Goal: Task Accomplishment & Management: Use online tool/utility

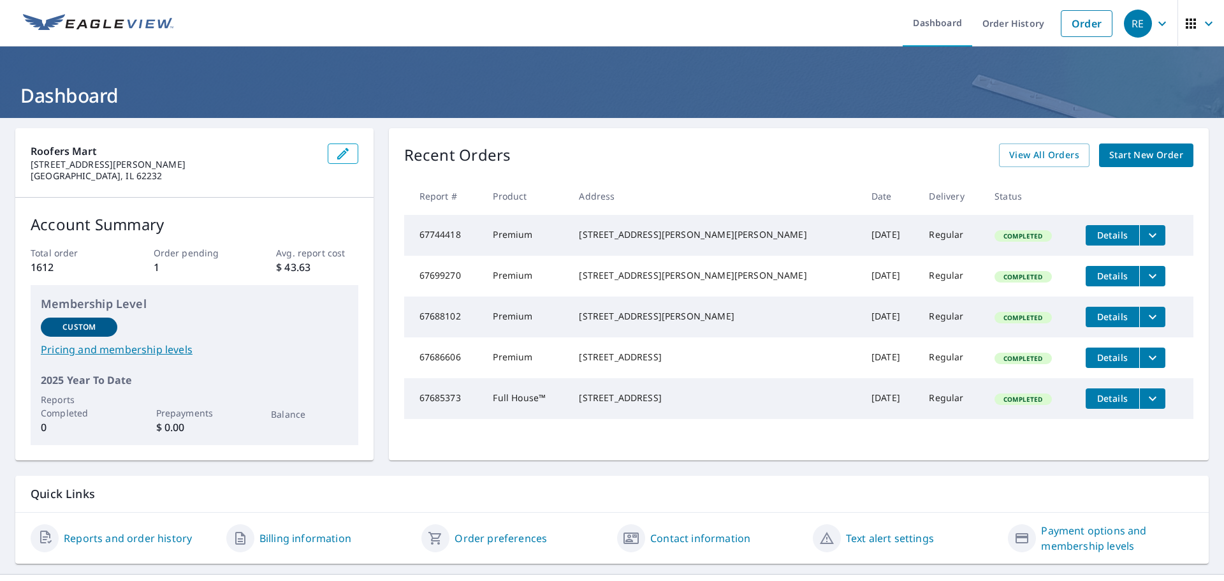
click at [1152, 157] on span "Start New Order" at bounding box center [1146, 155] width 74 height 16
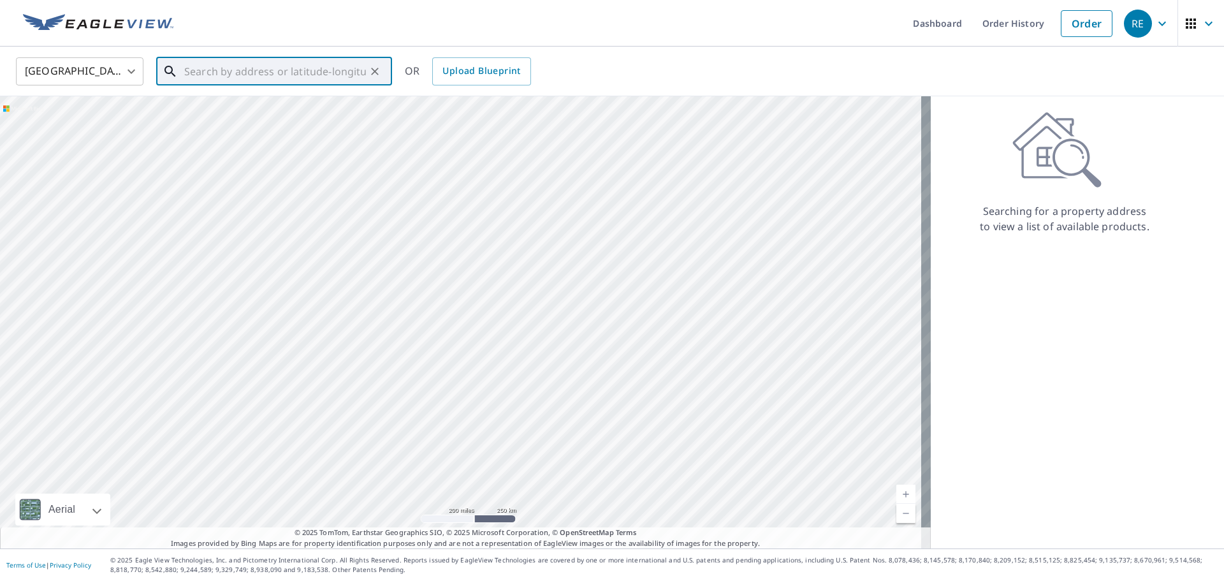
click at [265, 68] on input "text" at bounding box center [275, 72] width 182 height 36
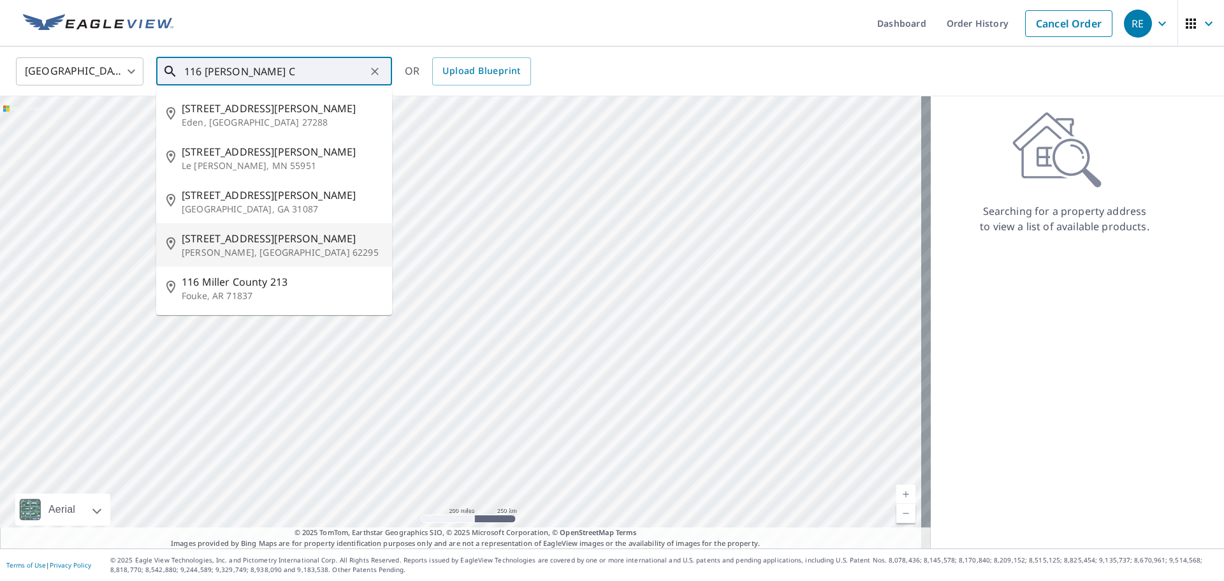
click at [243, 238] on span "[STREET_ADDRESS][PERSON_NAME]" at bounding box center [282, 238] width 200 height 15
type input "[STREET_ADDRESS][PERSON_NAME]"
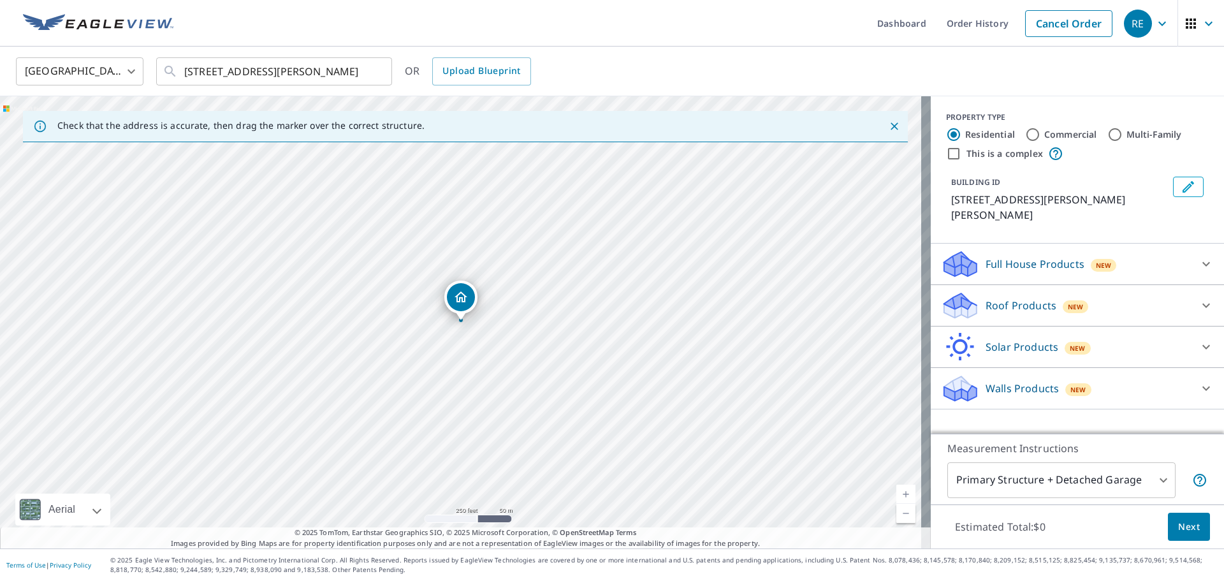
click at [1001, 298] on p "Roof Products" at bounding box center [1020, 305] width 71 height 15
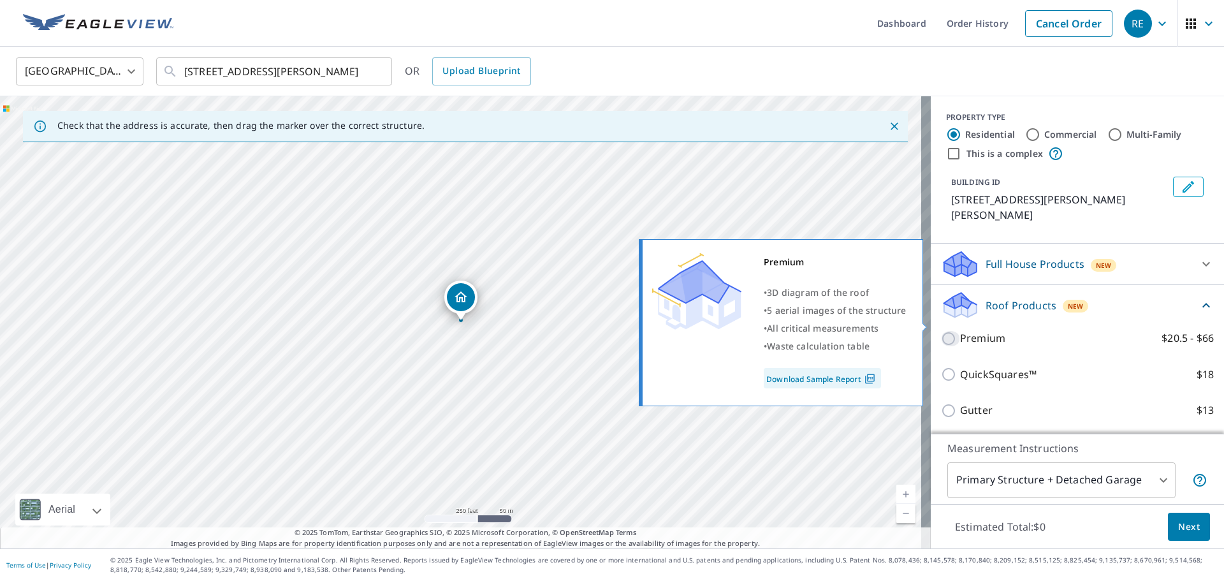
click at [943, 331] on input "Premium $20.5 - $66" at bounding box center [950, 338] width 19 height 15
checkbox input "true"
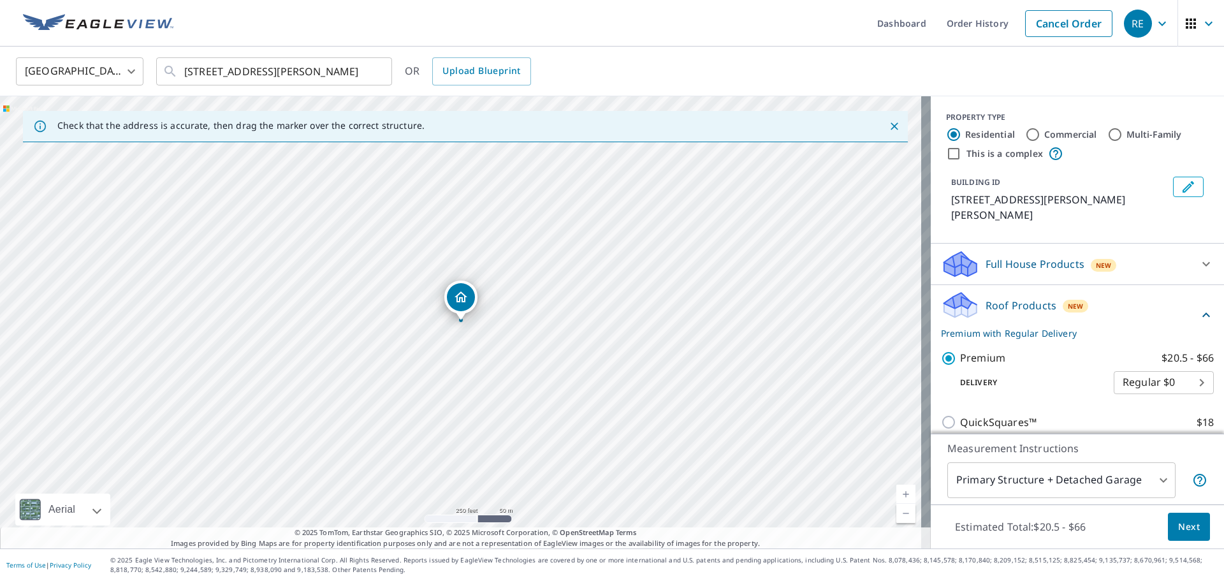
click at [1185, 528] on span "Next" at bounding box center [1189, 527] width 22 height 16
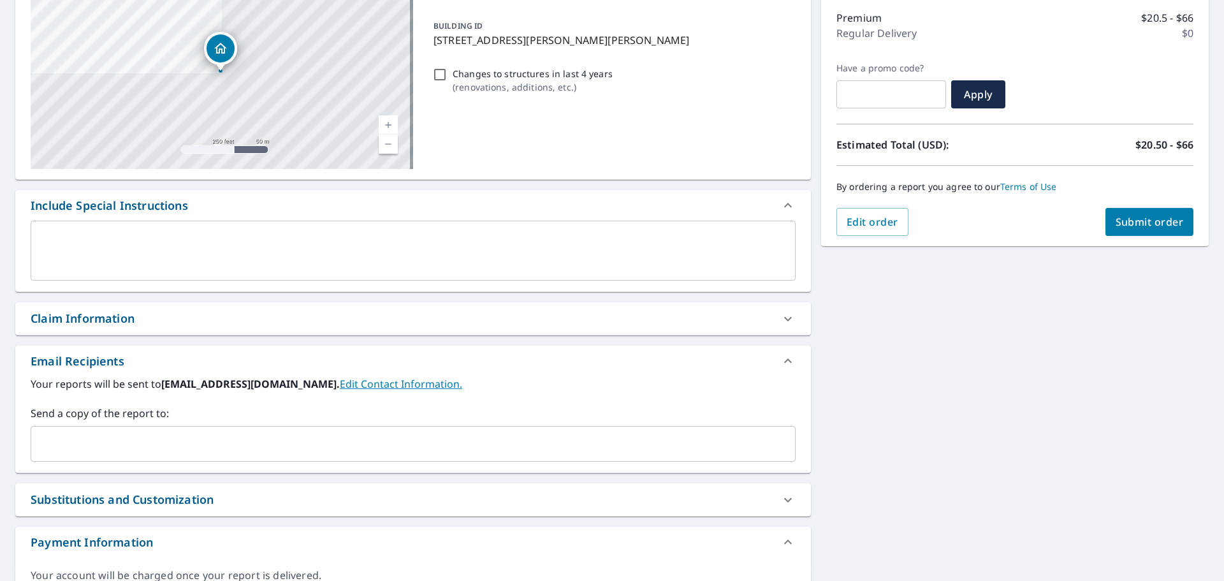
scroll to position [170, 0]
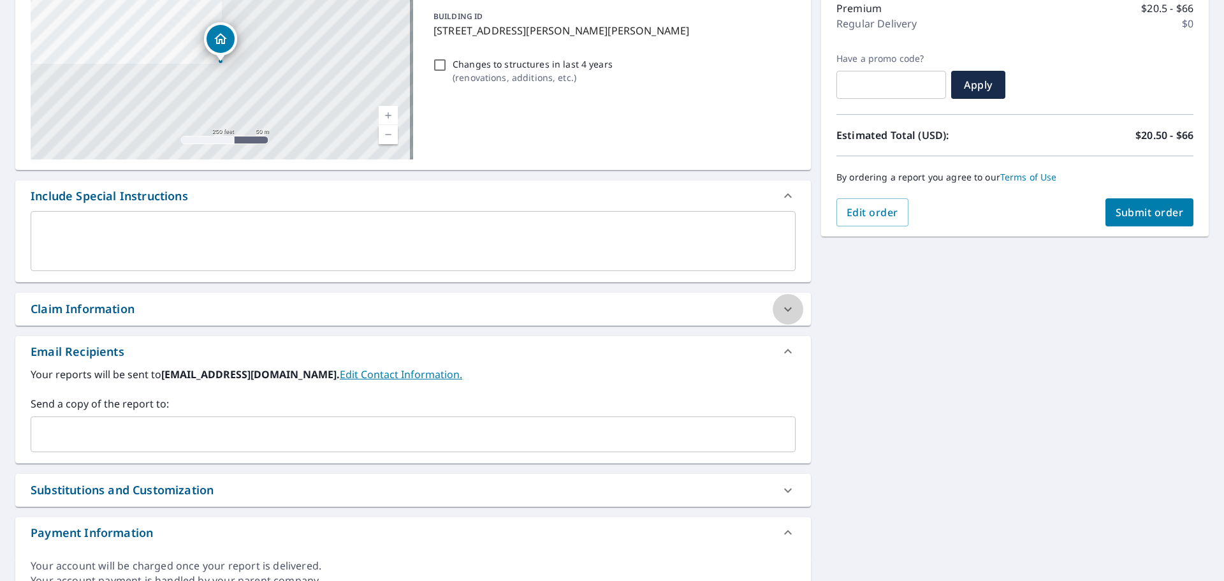
click at [780, 312] on icon at bounding box center [787, 308] width 15 height 15
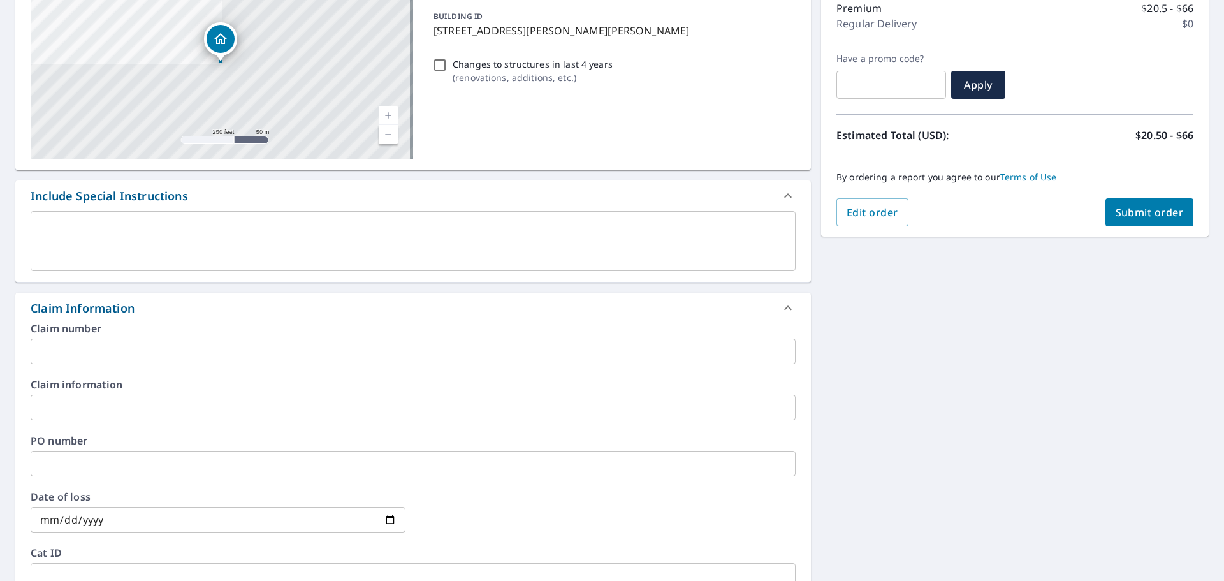
click at [483, 352] on input "text" at bounding box center [413, 350] width 765 height 25
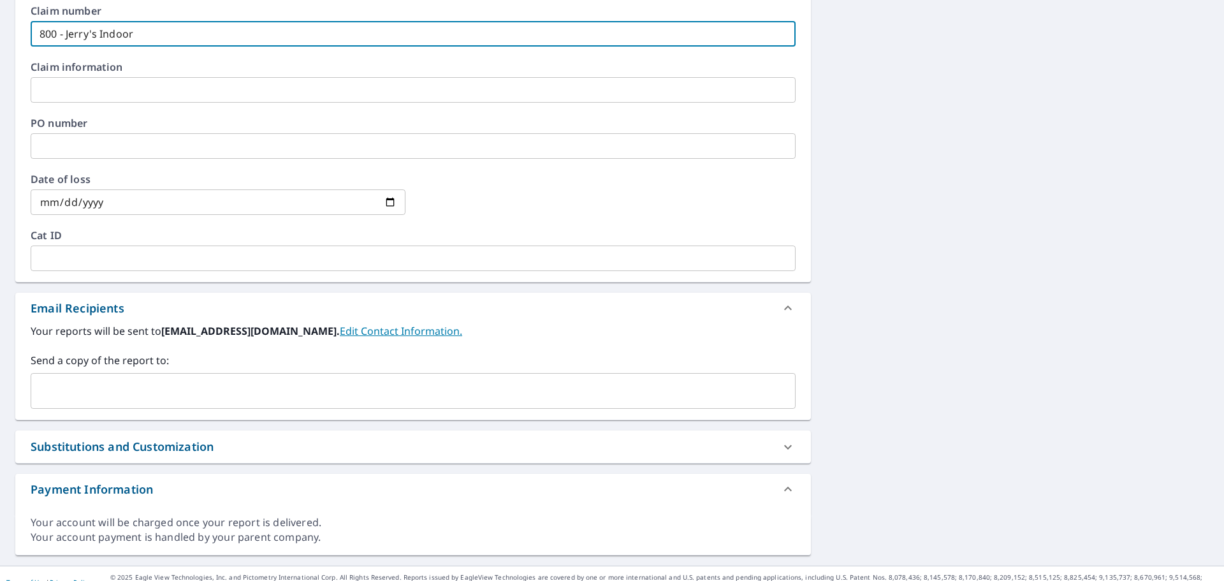
scroll to position [505, 0]
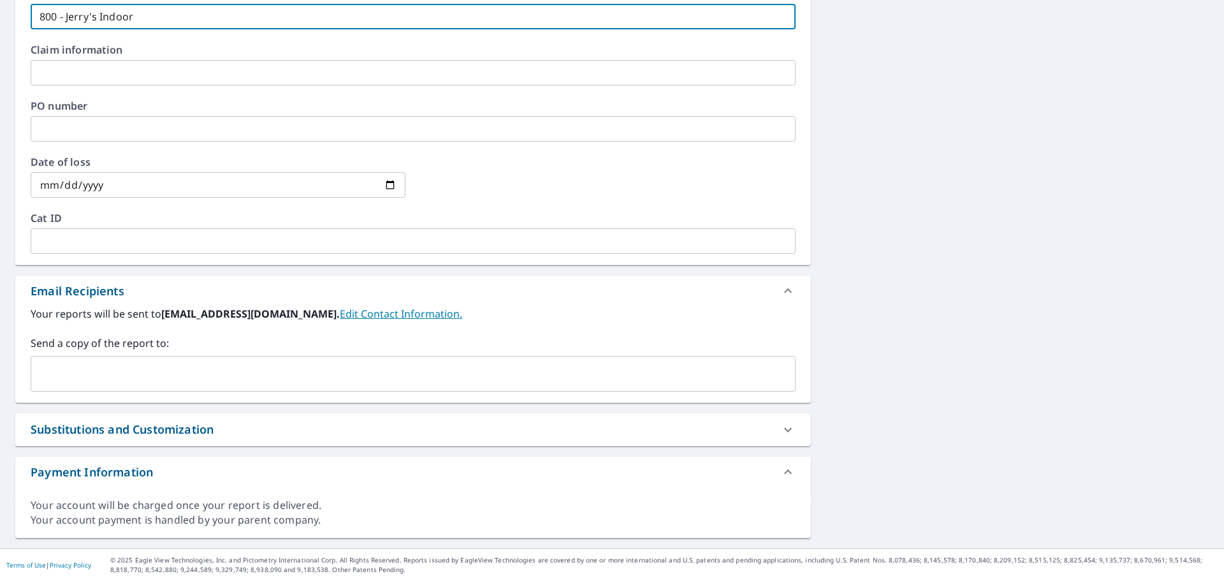
click at [471, 361] on div "​" at bounding box center [413, 374] width 765 height 36
type input "800 - Jerry's Indoor"
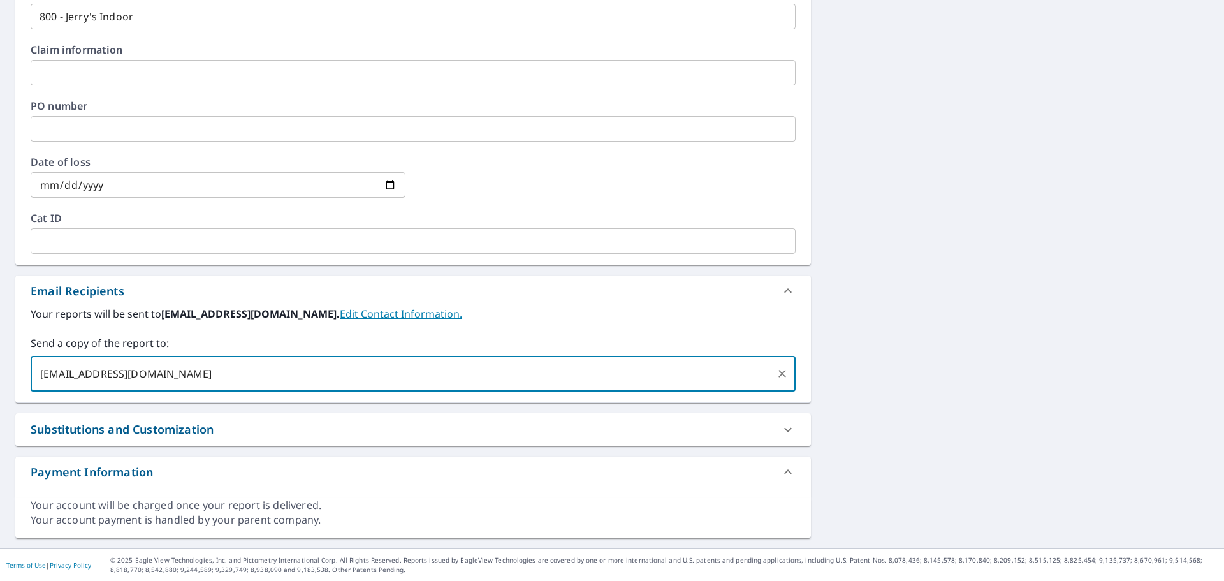
type input "[EMAIL_ADDRESS][DOMAIN_NAME]"
click at [1040, 389] on div "[STREET_ADDRESS][PERSON_NAME] A standard road map Aerial A detailed look from a…" at bounding box center [612, 80] width 1224 height 935
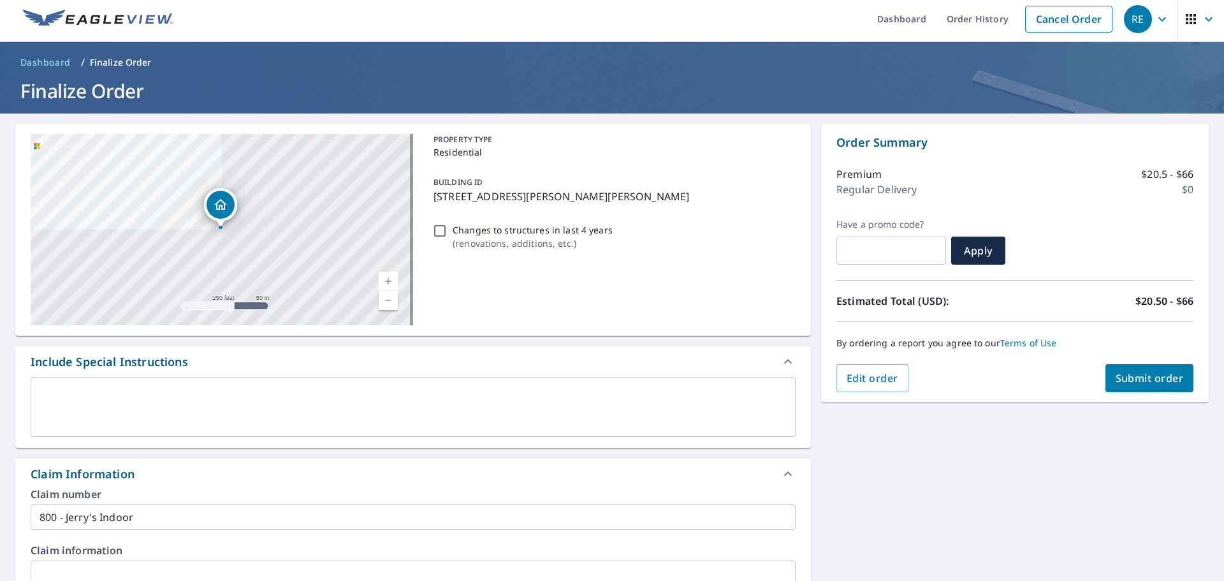
scroll to position [0, 0]
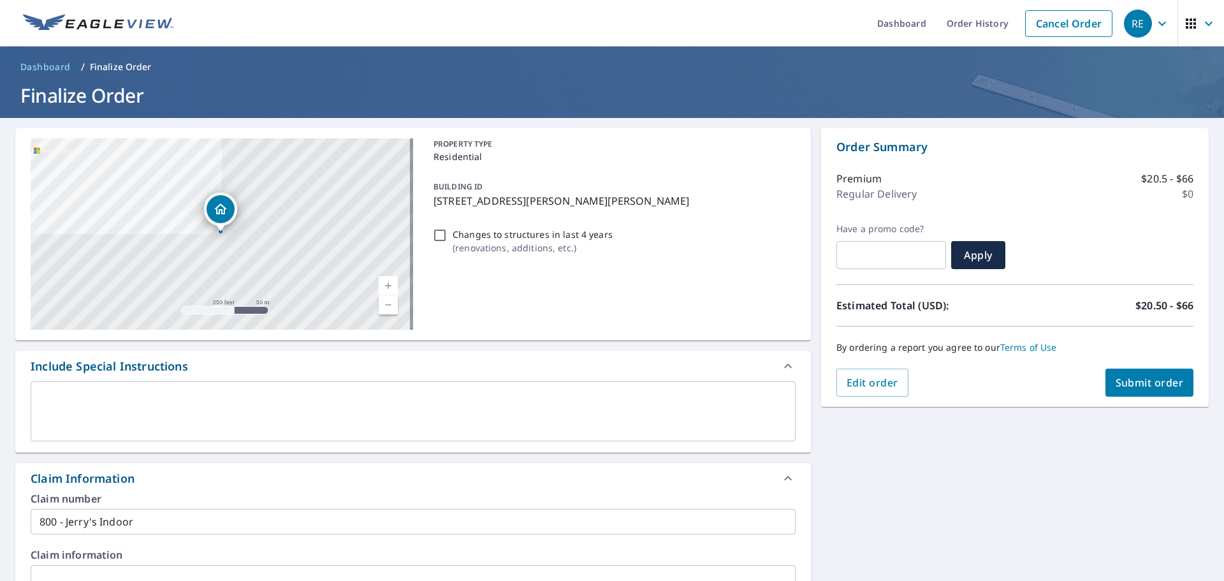
click at [1132, 382] on span "Submit order" at bounding box center [1149, 382] width 68 height 14
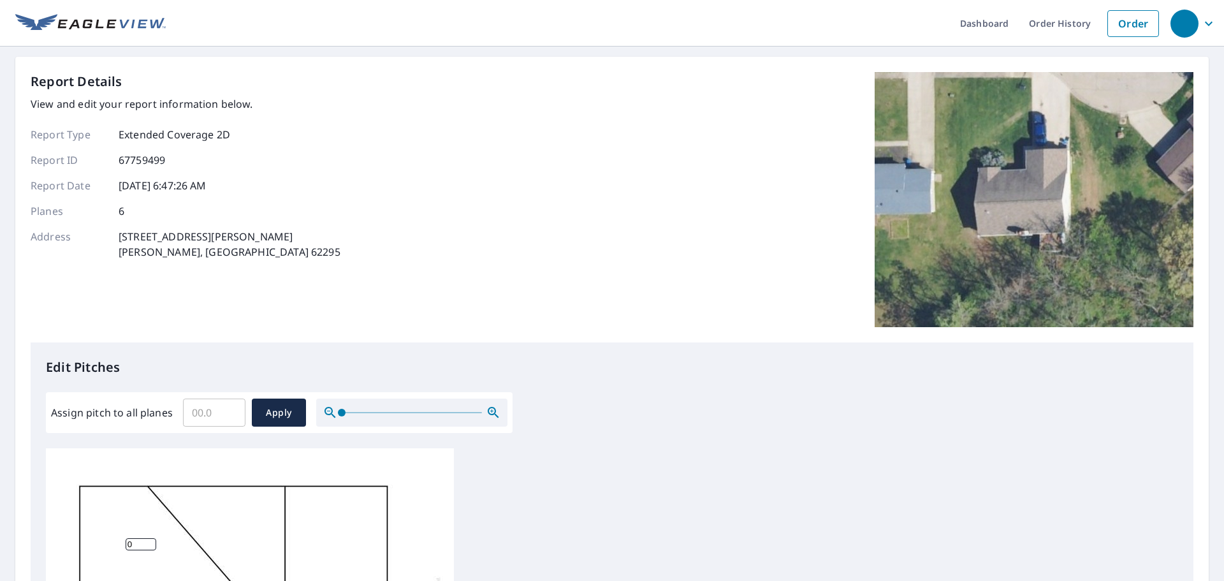
scroll to position [85, 0]
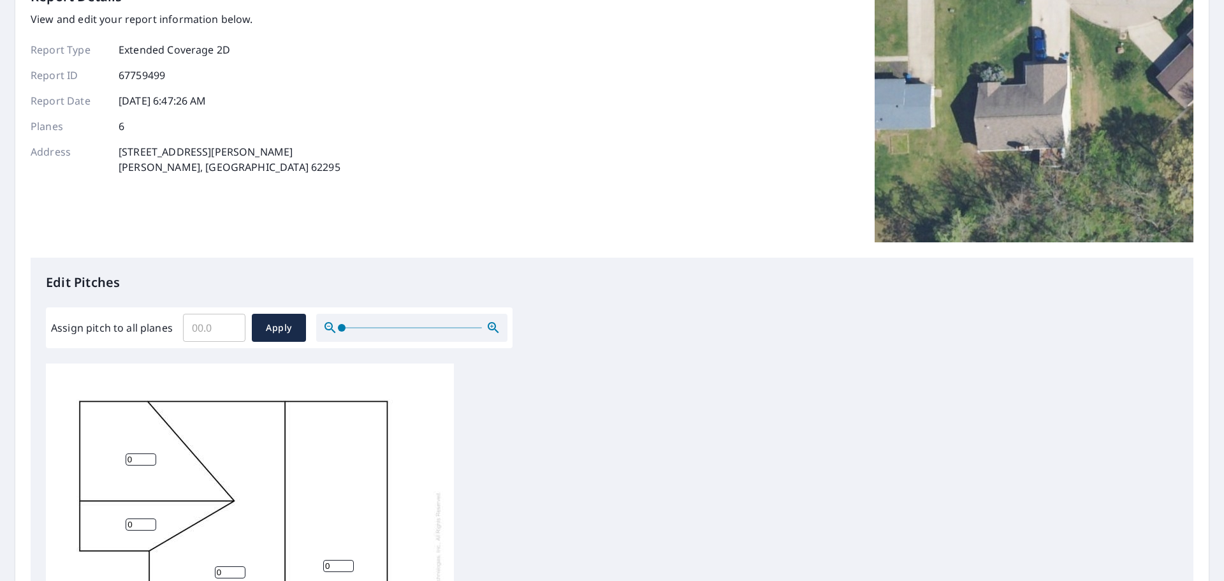
click at [198, 328] on input "Assign pitch to all planes" at bounding box center [214, 328] width 62 height 36
click at [228, 324] on input "0.1" at bounding box center [214, 328] width 62 height 36
click at [228, 324] on input "0.2" at bounding box center [214, 328] width 62 height 36
click at [228, 324] on input "0.3" at bounding box center [214, 328] width 62 height 36
click at [228, 324] on input "0.4" at bounding box center [214, 328] width 62 height 36
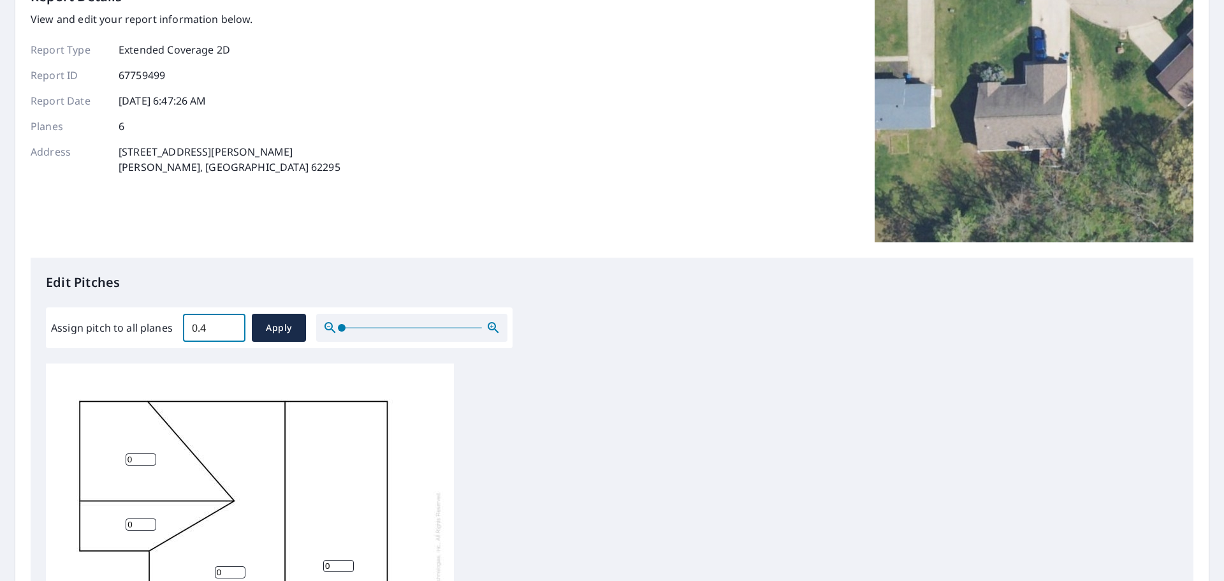
drag, startPoint x: 207, startPoint y: 328, endPoint x: 176, endPoint y: 328, distance: 31.2
click at [176, 328] on div "Assign pitch to all planes 0.4 ​ Apply" at bounding box center [279, 328] width 456 height 28
type input "6.0"
click at [270, 329] on span "Apply" at bounding box center [279, 328] width 34 height 16
type input "6.0"
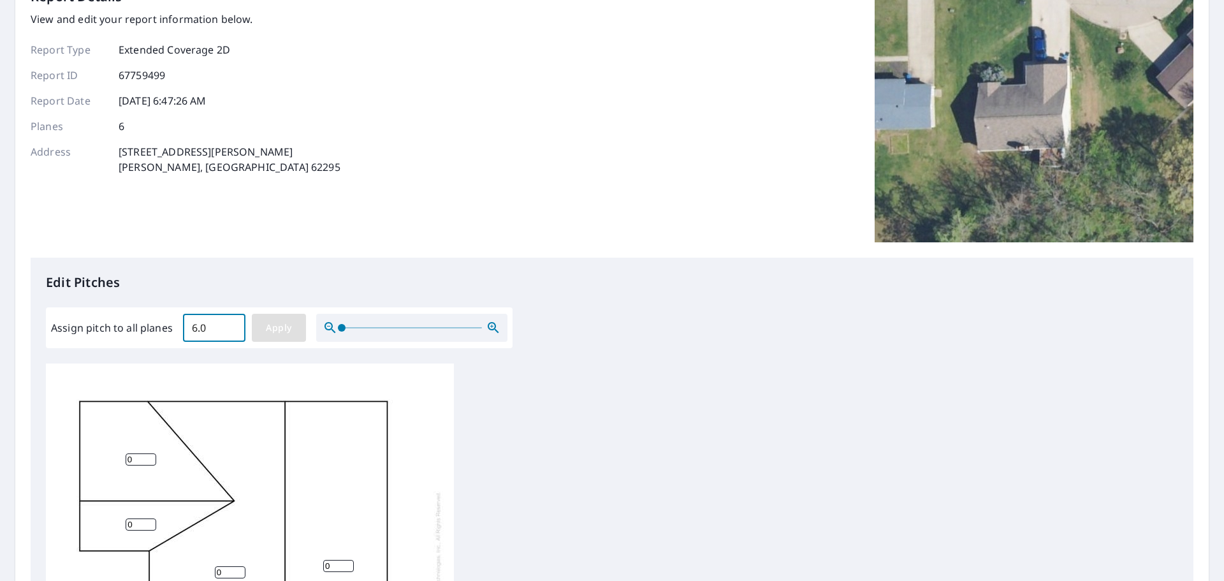
type input "6.0"
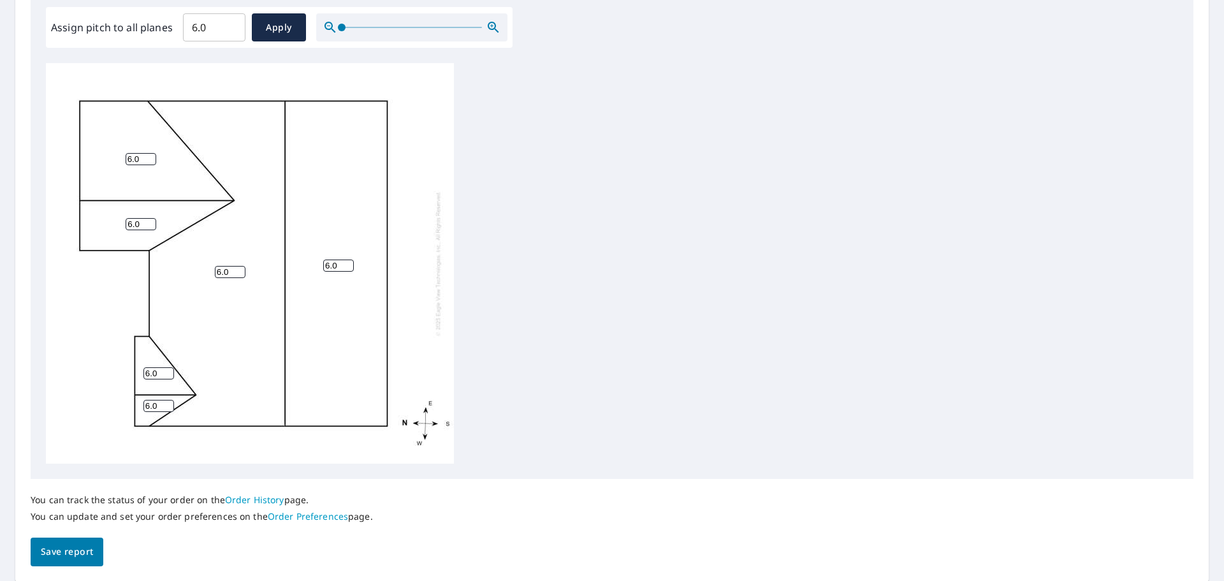
scroll to position [428, 0]
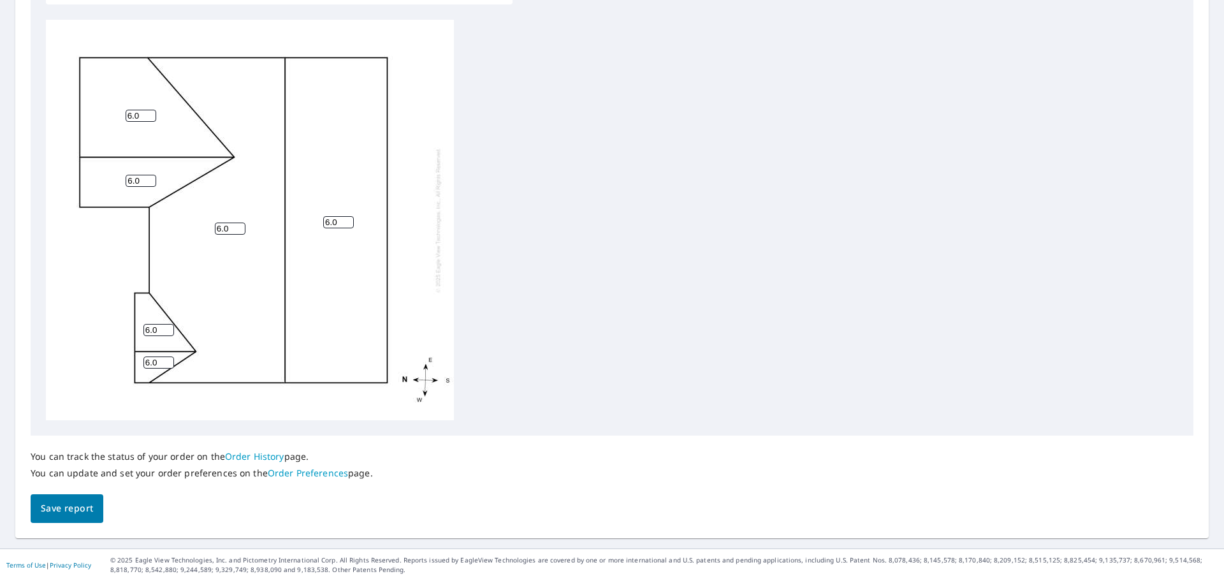
click at [68, 508] on span "Save report" at bounding box center [67, 508] width 52 height 16
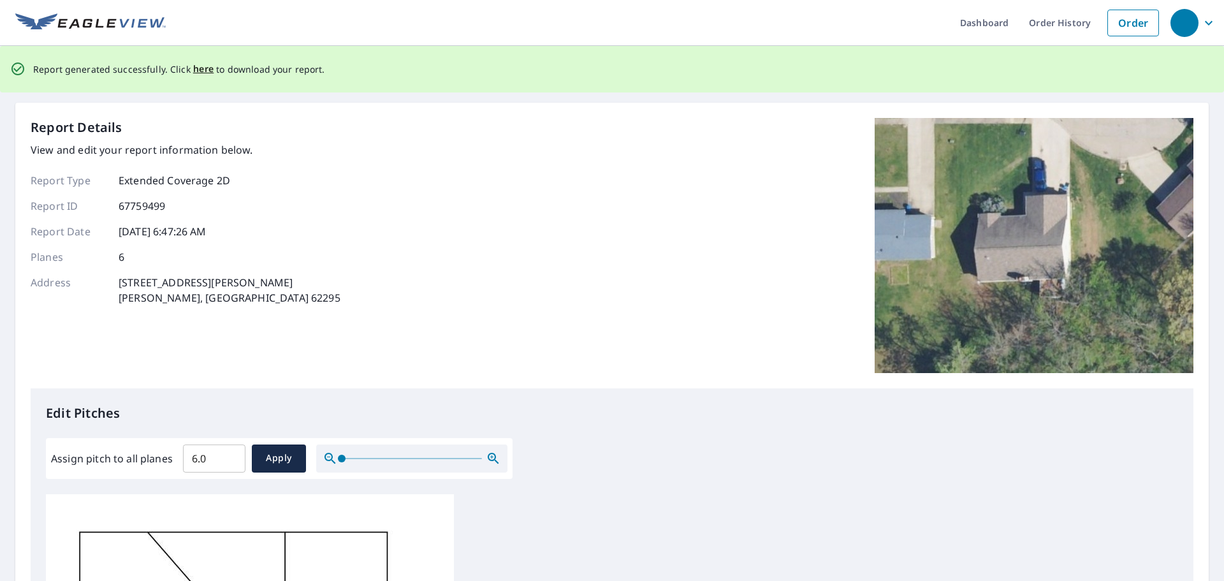
scroll to position [0, 0]
click at [205, 69] on span "here" at bounding box center [203, 70] width 21 height 16
